Goal: Find specific page/section: Find specific page/section

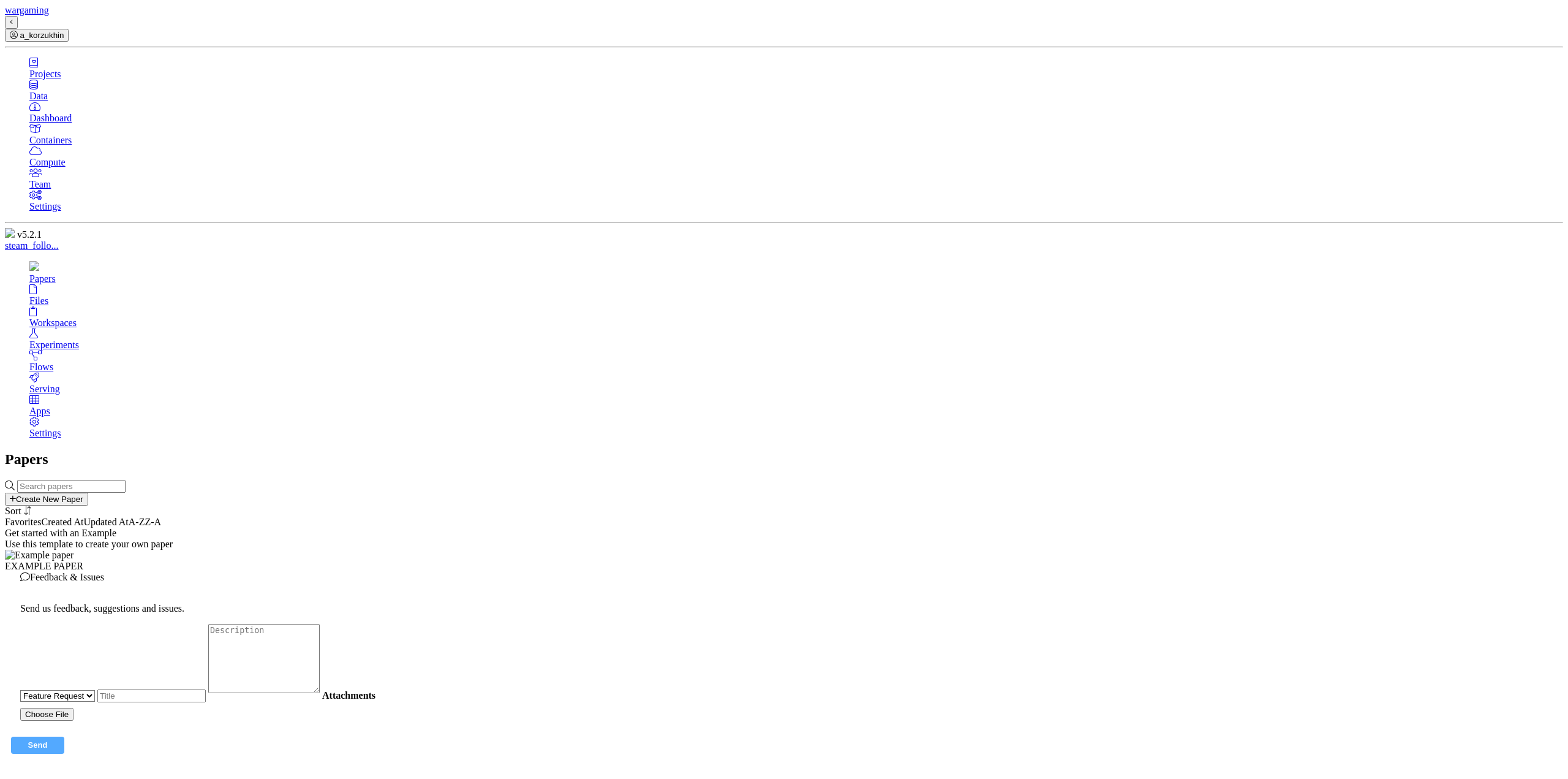
click at [180, 284] on link "Files" at bounding box center [796, 295] width 1534 height 22
click at [195, 284] on link "Files" at bounding box center [796, 295] width 1534 height 22
